Goal: Information Seeking & Learning: Learn about a topic

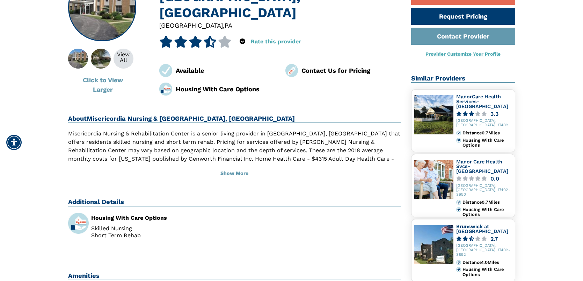
scroll to position [90, 0]
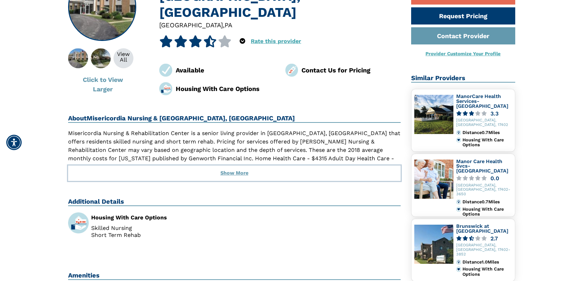
click at [236, 171] on button "Show More" at bounding box center [234, 172] width 333 height 15
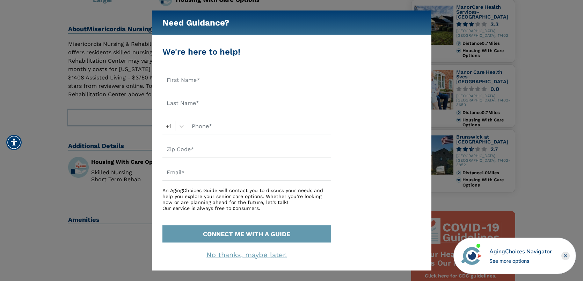
scroll to position [75, 0]
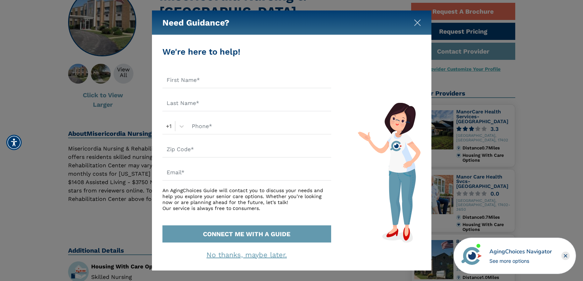
click at [418, 20] on img "Close" at bounding box center [417, 22] width 7 height 7
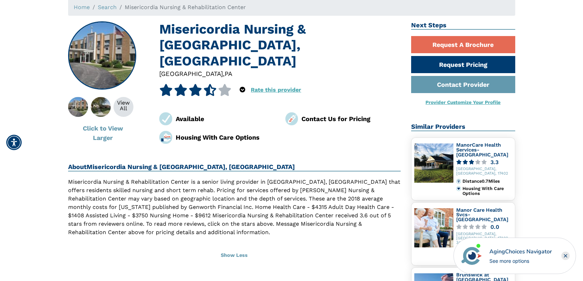
scroll to position [44, 0]
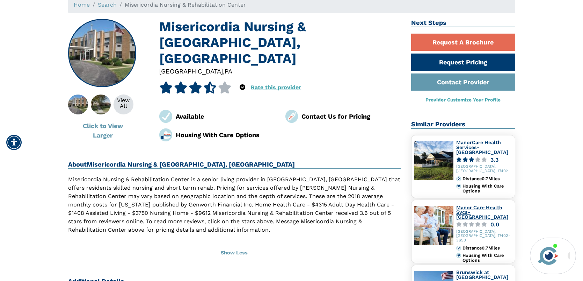
click at [485, 209] on link "Manor Care Health Svcs-[GEOGRAPHIC_DATA]" at bounding box center [483, 212] width 52 height 15
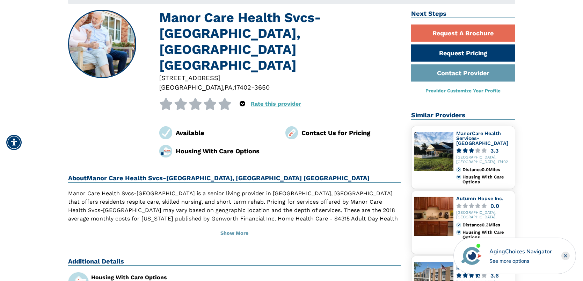
scroll to position [59, 0]
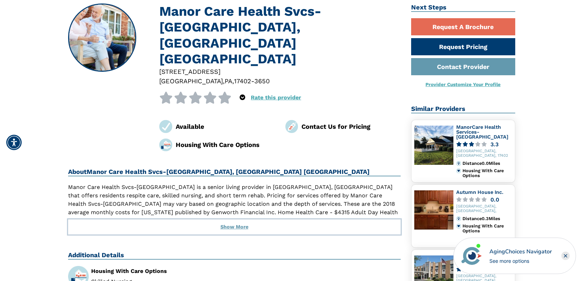
click at [234, 219] on button "Show More" at bounding box center [234, 226] width 333 height 15
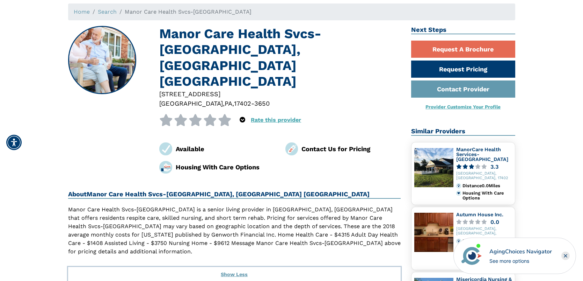
scroll to position [0, 0]
